Goal: Navigation & Orientation: Find specific page/section

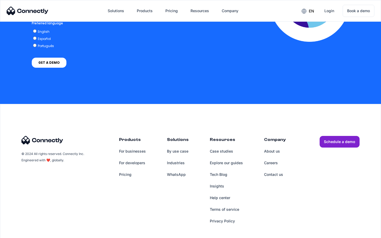
scroll to position [1156, 0]
